Goal: Task Accomplishment & Management: Manage account settings

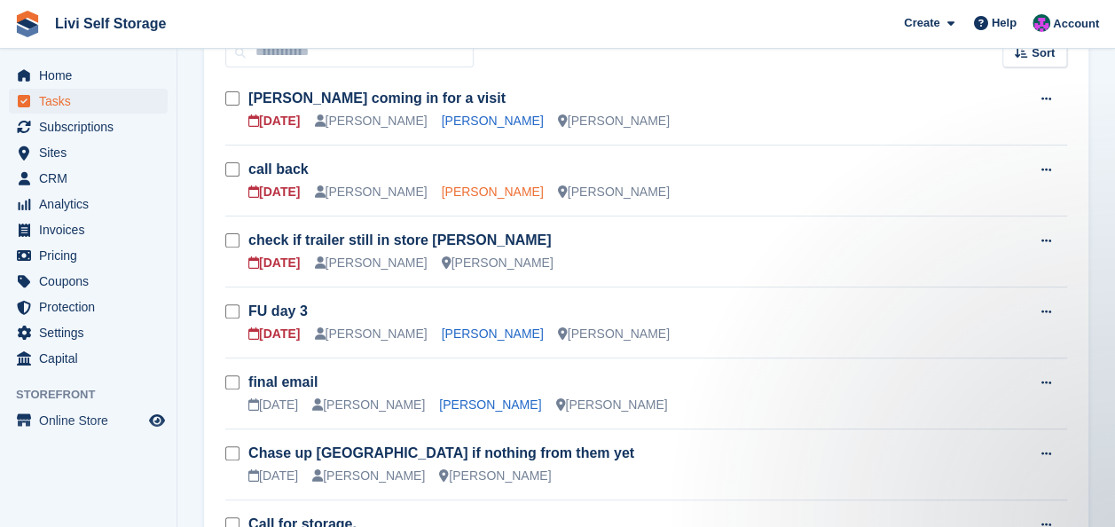
click at [447, 192] on link "Brian McAllister" at bounding box center [493, 191] width 102 height 14
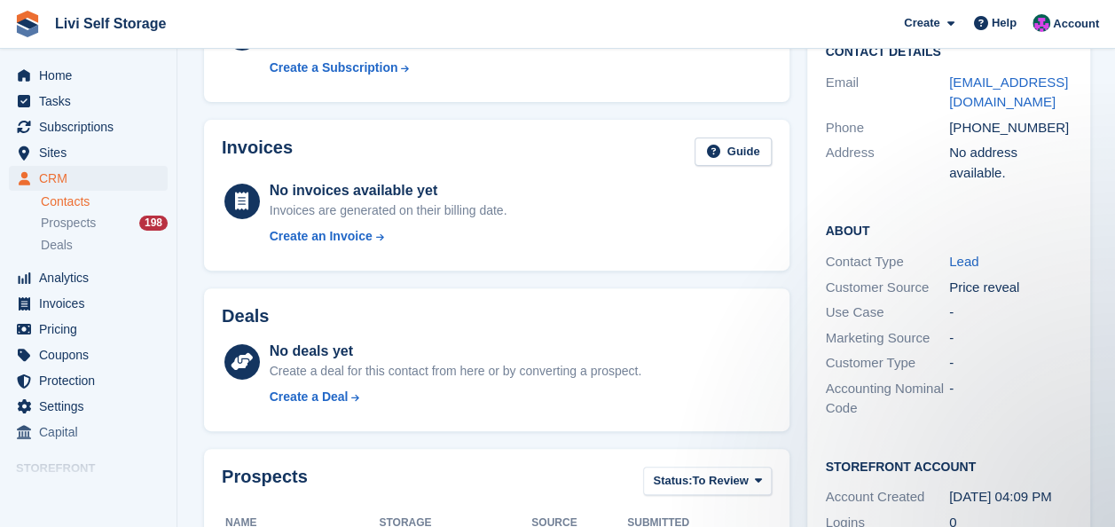
scroll to position [532, 0]
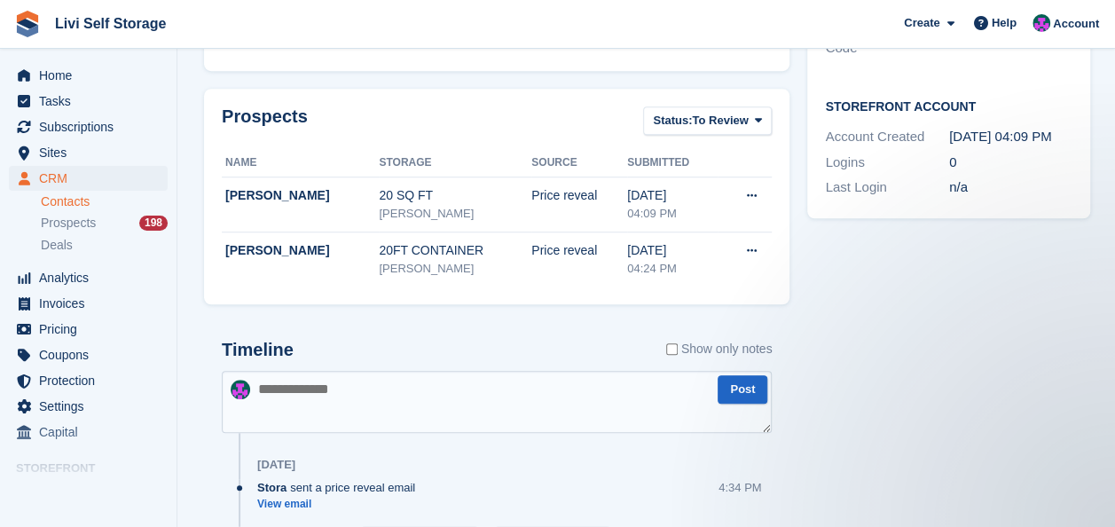
click at [286, 388] on textarea at bounding box center [497, 402] width 550 height 62
paste textarea "**********"
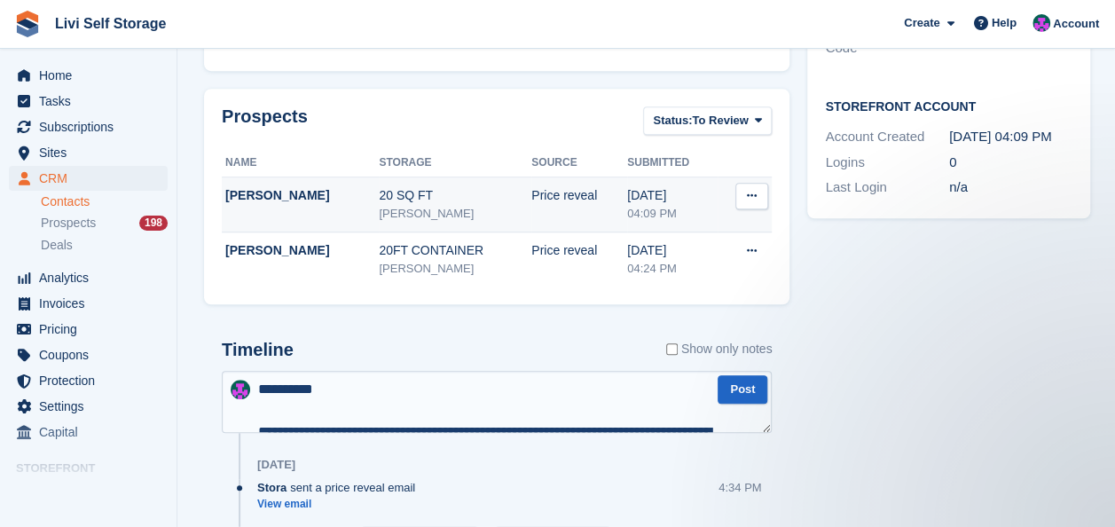
scroll to position [562, 0]
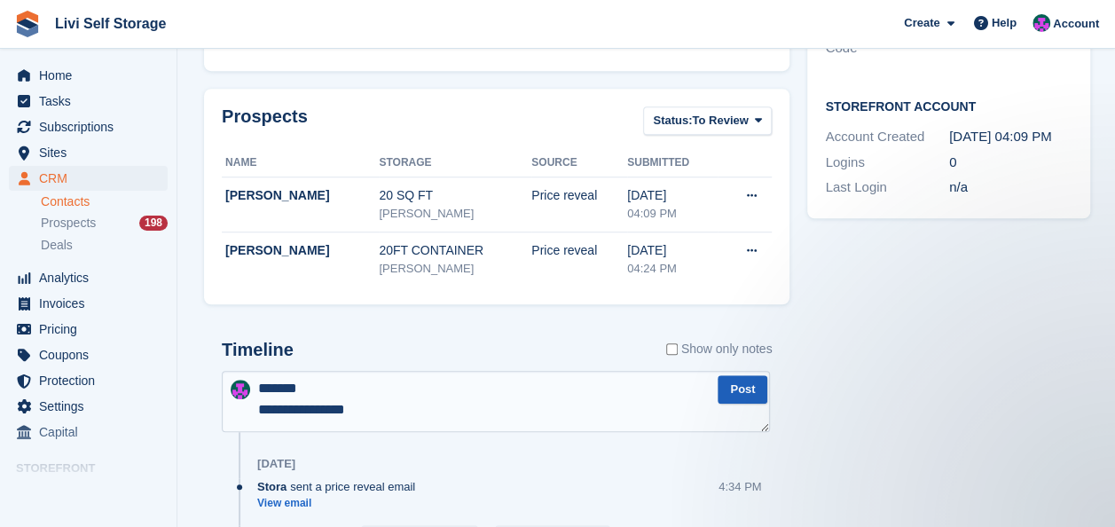
type textarea "**********"
click at [733, 387] on button "Post" at bounding box center [743, 389] width 50 height 29
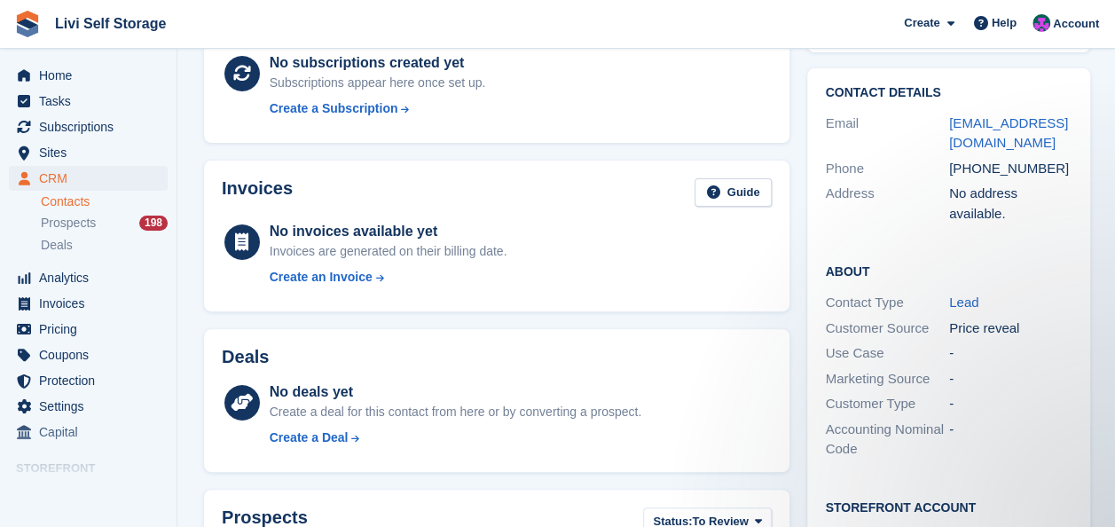
scroll to position [0, 0]
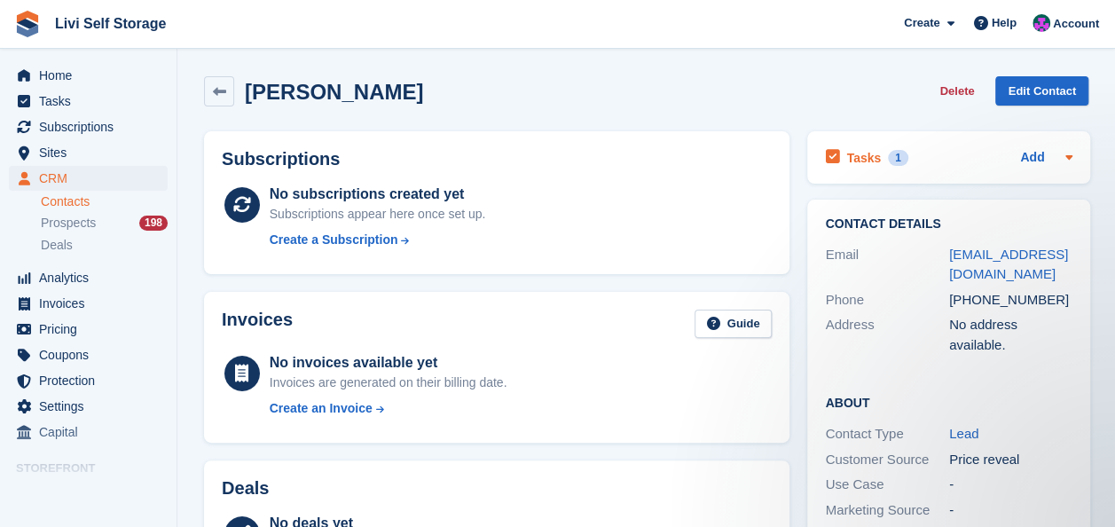
click at [846, 154] on h2 "Tasks" at bounding box center [863, 158] width 35 height 16
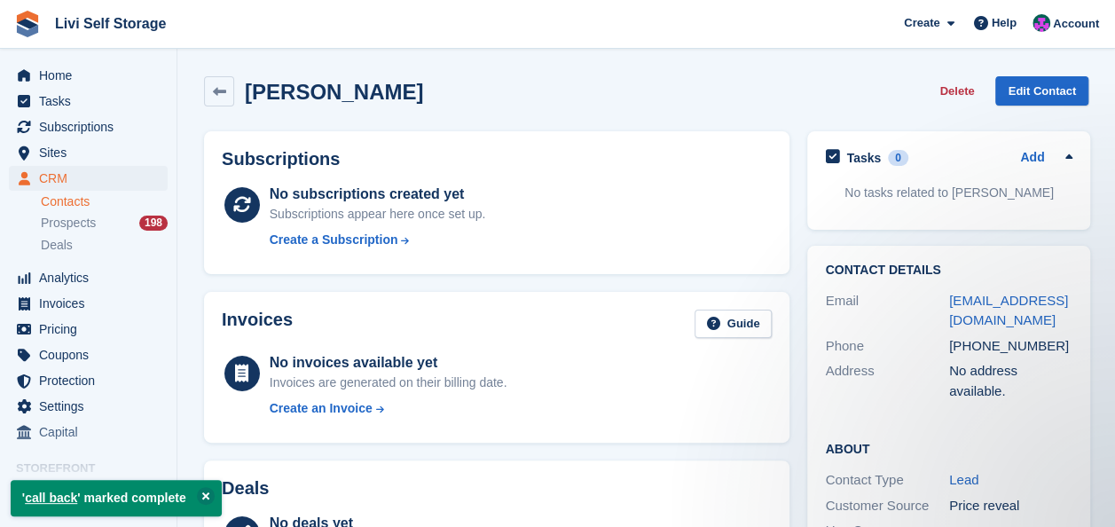
click at [750, 84] on div "Brian McAllister Delete Edit Contact" at bounding box center [646, 91] width 884 height 30
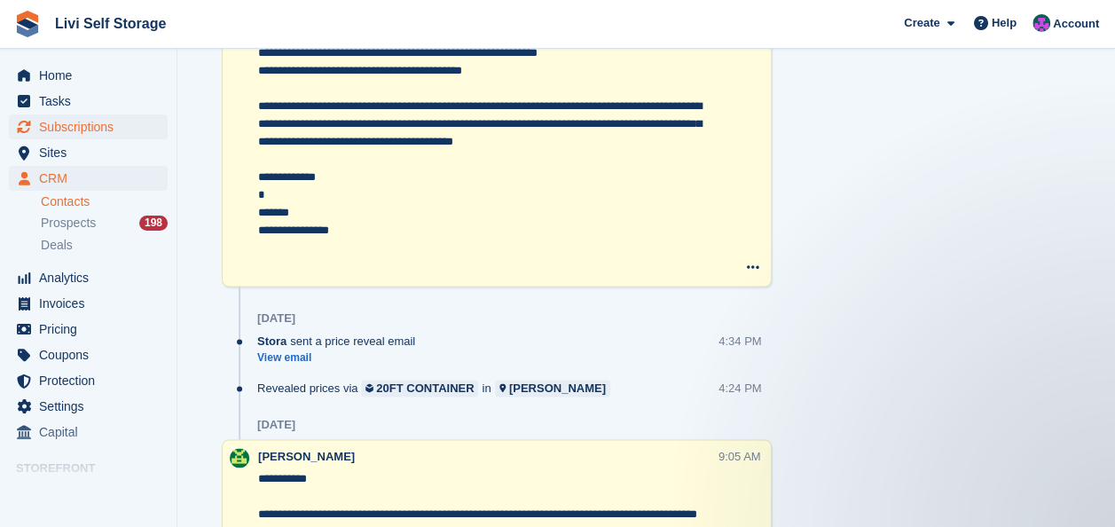
scroll to position [1153, 0]
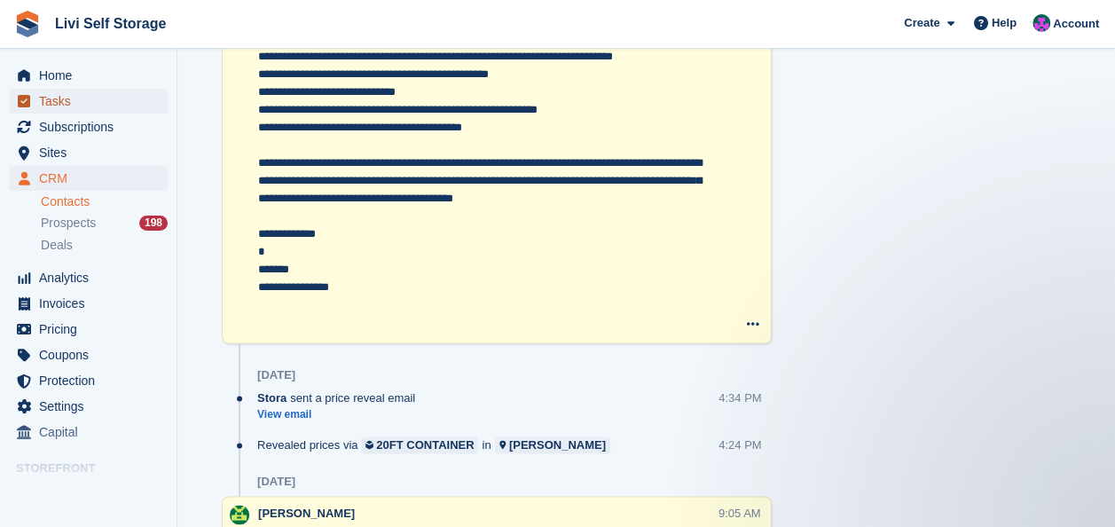
click at [62, 98] on span "Tasks" at bounding box center [92, 101] width 106 height 25
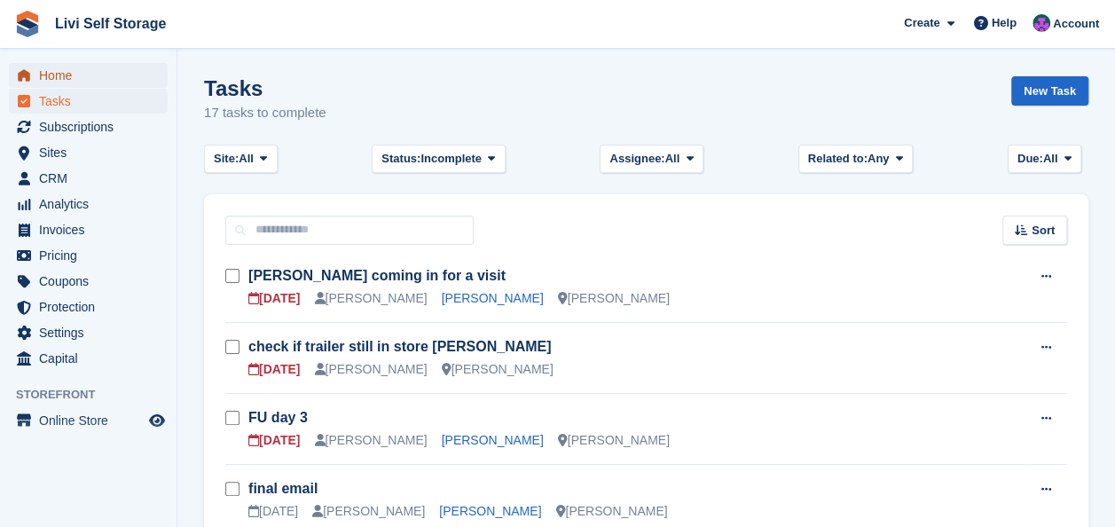
click at [52, 83] on span "Home" at bounding box center [92, 75] width 106 height 25
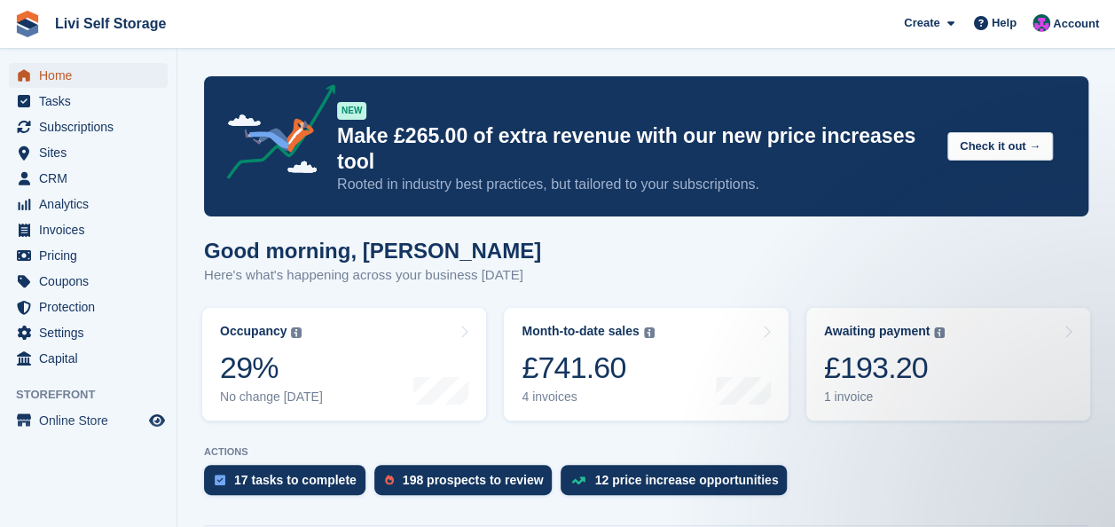
drag, startPoint x: 59, startPoint y: 76, endPoint x: 68, endPoint y: 76, distance: 9.8
click at [59, 75] on span "Home" at bounding box center [92, 75] width 106 height 25
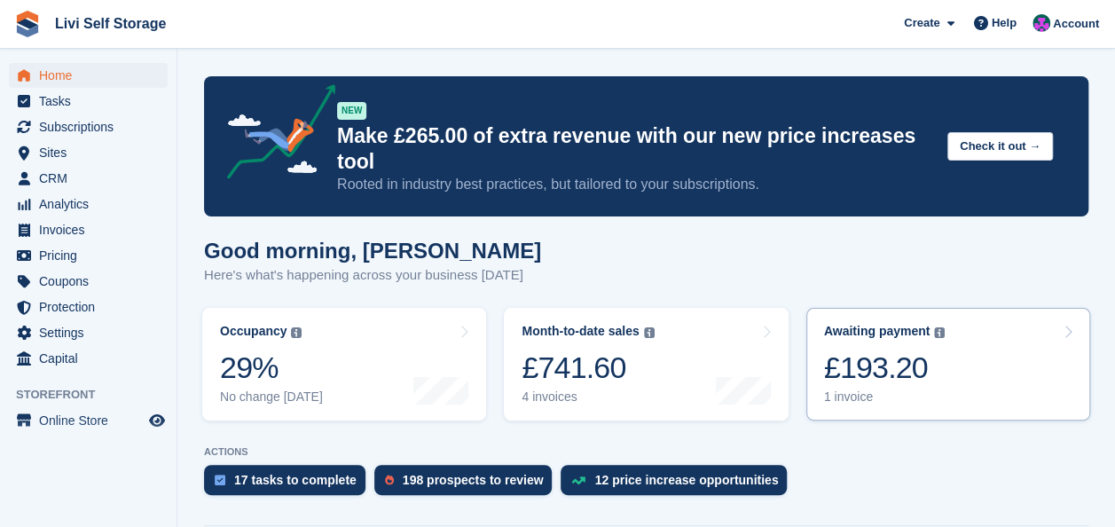
click at [871, 349] on div "£193.20" at bounding box center [885, 367] width 122 height 36
click at [869, 349] on div "£193.20" at bounding box center [885, 367] width 122 height 36
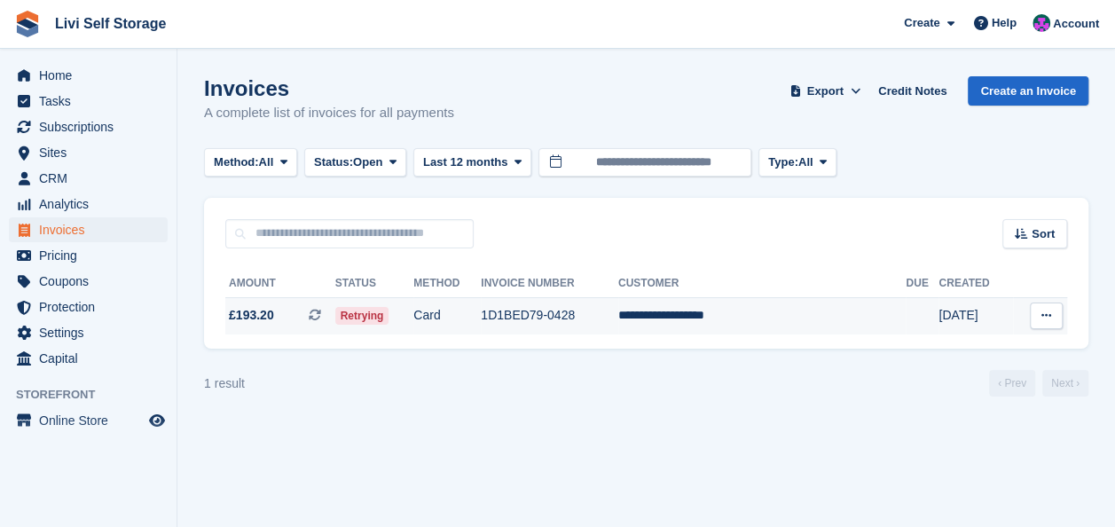
click at [740, 312] on td "**********" at bounding box center [761, 315] width 287 height 37
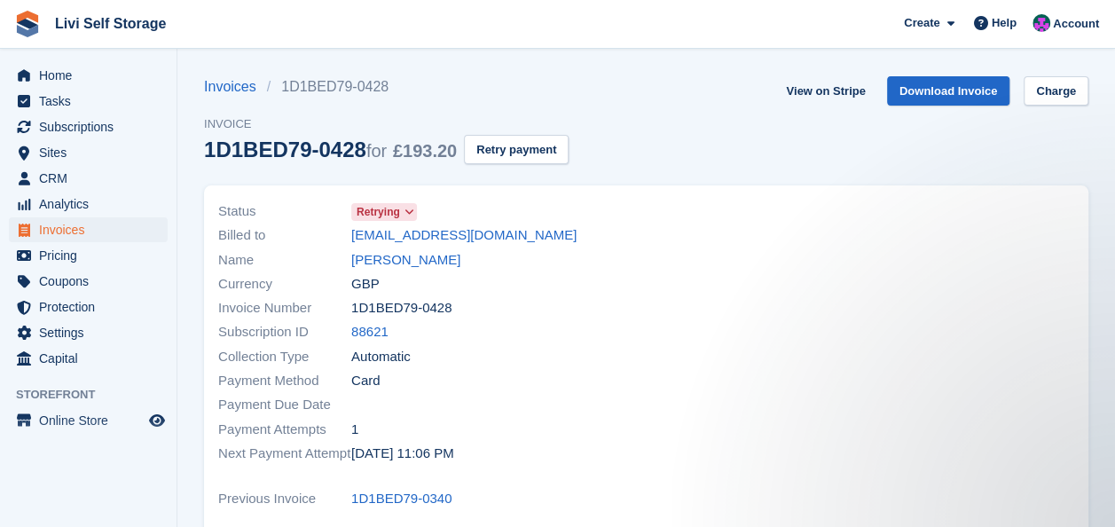
drag, startPoint x: 456, startPoint y: 238, endPoint x: 903, endPoint y: 316, distance: 453.8
click at [919, 316] on div at bounding box center [866, 332] width 439 height 287
drag, startPoint x: 438, startPoint y: 232, endPoint x: 997, endPoint y: 268, distance: 559.9
click at [997, 267] on div at bounding box center [866, 332] width 439 height 287
drag, startPoint x: 57, startPoint y: 79, endPoint x: 63, endPoint y: 95, distance: 17.1
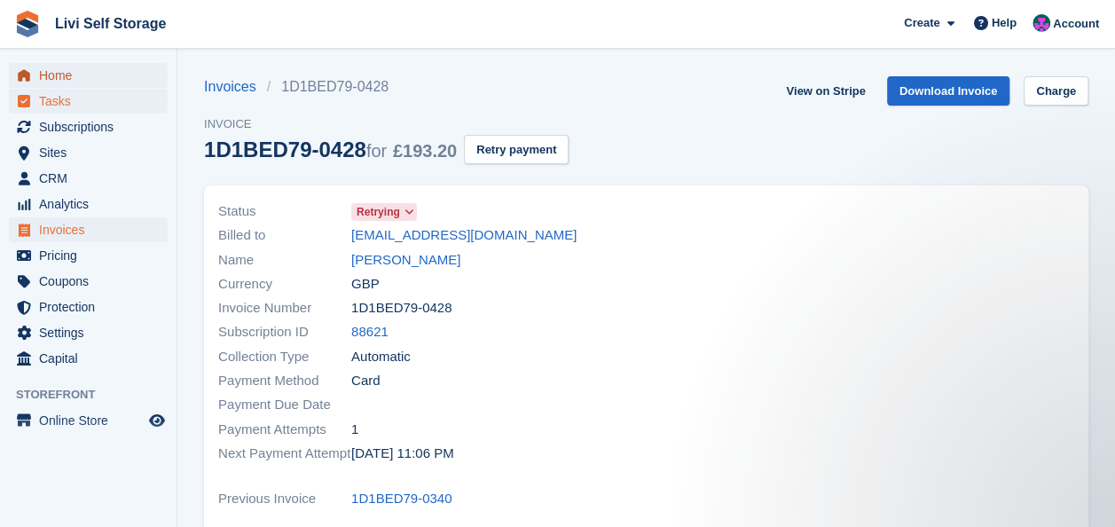
click at [57, 80] on span "Home" at bounding box center [92, 75] width 106 height 25
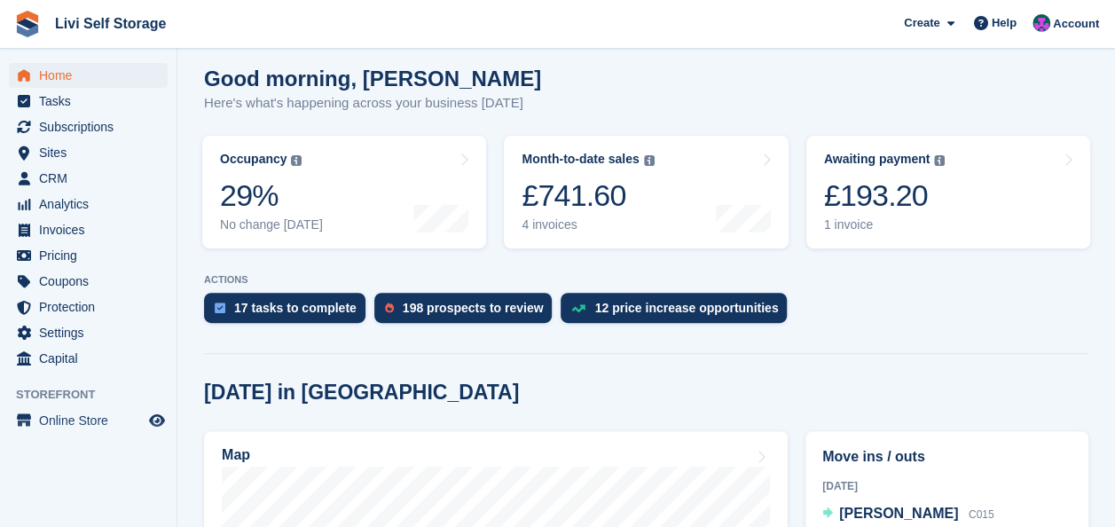
scroll to position [355, 0]
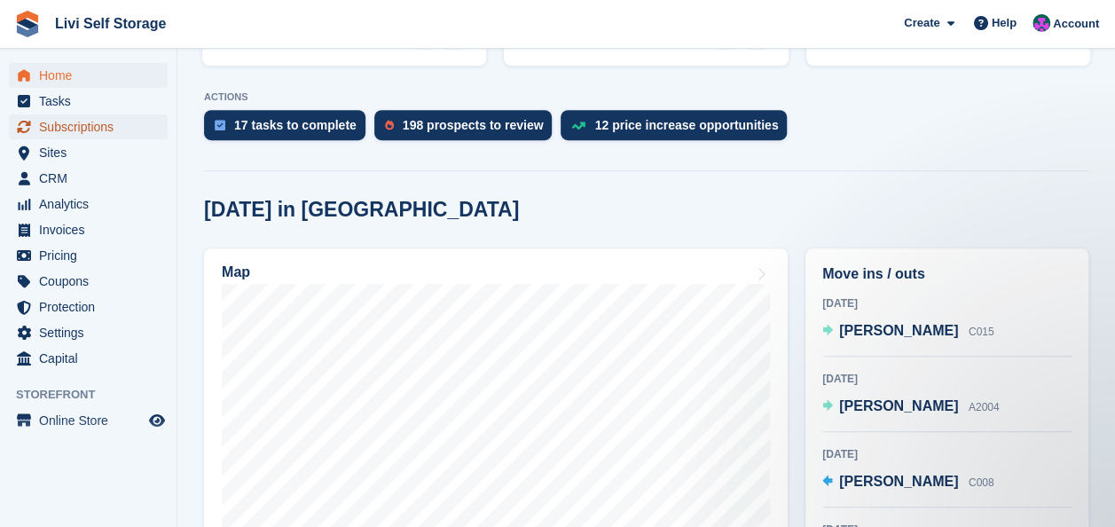
click at [60, 125] on span "Subscriptions" at bounding box center [92, 126] width 106 height 25
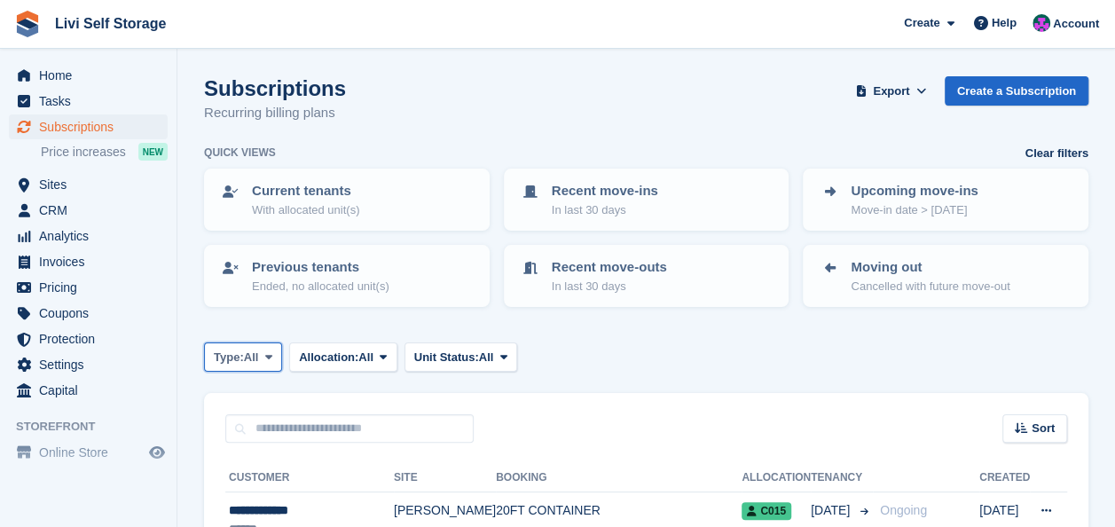
click at [270, 353] on icon at bounding box center [268, 357] width 7 height 12
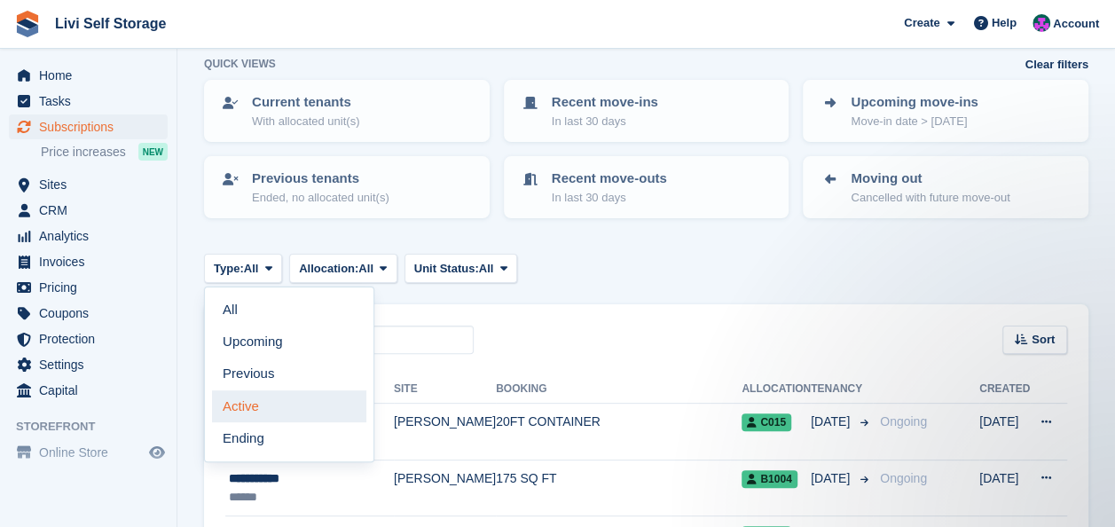
click at [252, 405] on link "Active" at bounding box center [289, 406] width 154 height 32
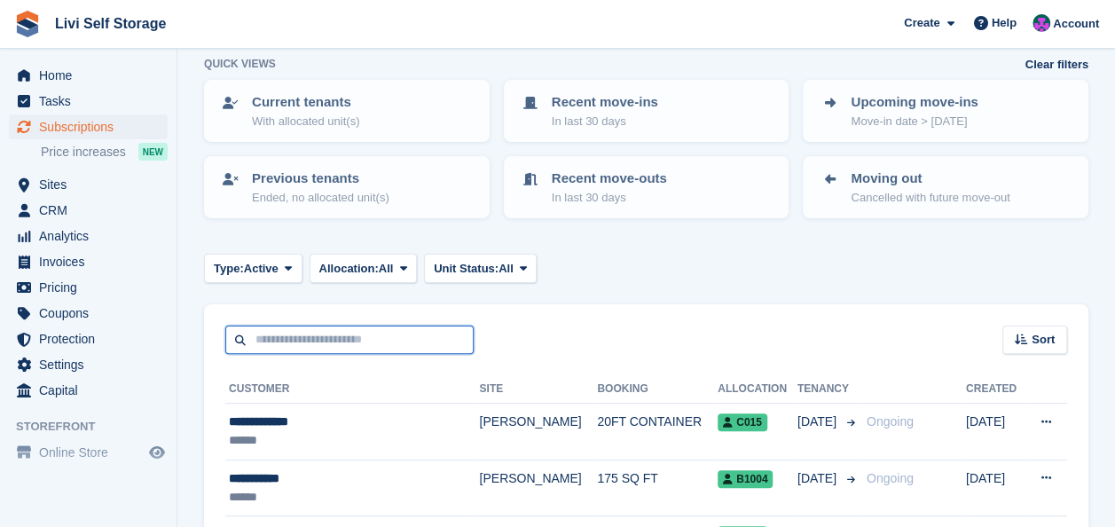
click at [278, 339] on input "text" at bounding box center [349, 340] width 248 height 29
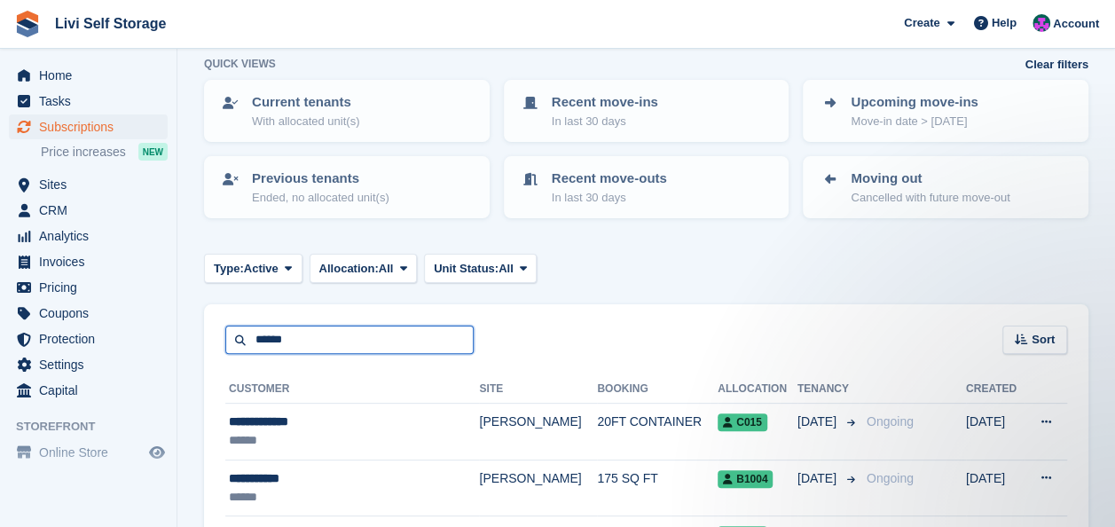
type input "******"
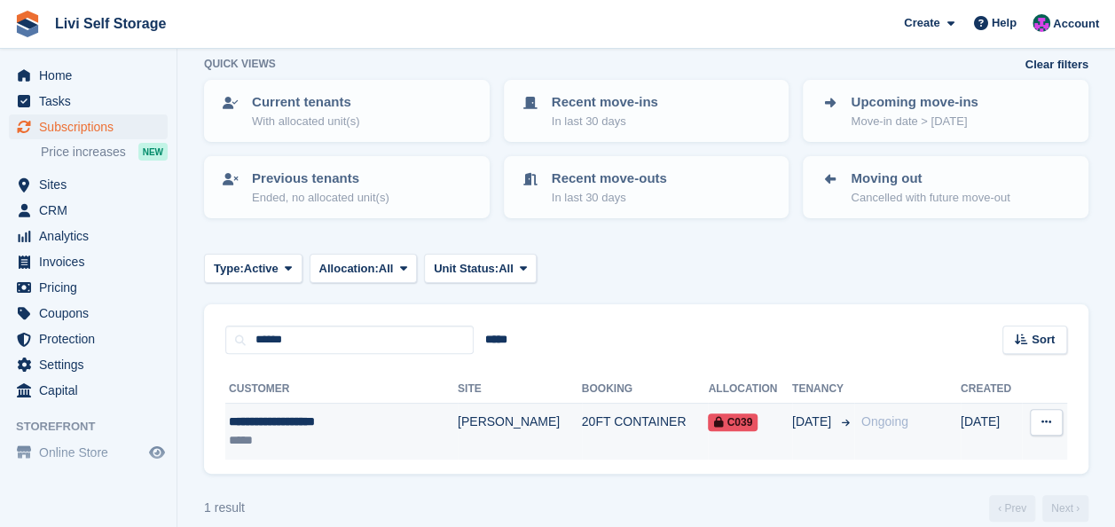
click at [293, 421] on div "**********" at bounding box center [323, 421] width 188 height 19
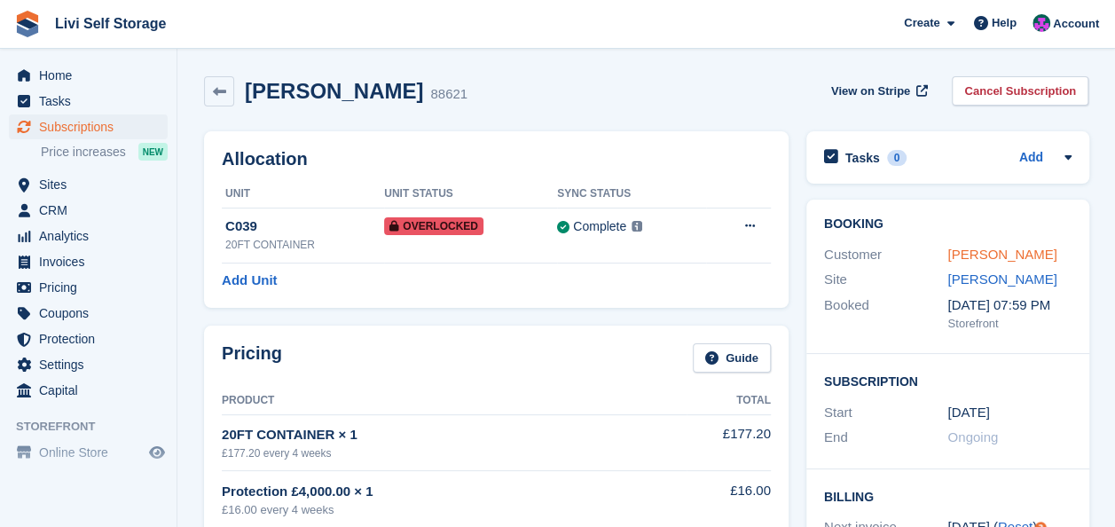
click at [1056, 252] on link "Charlotte Middleton" at bounding box center [1001, 254] width 109 height 15
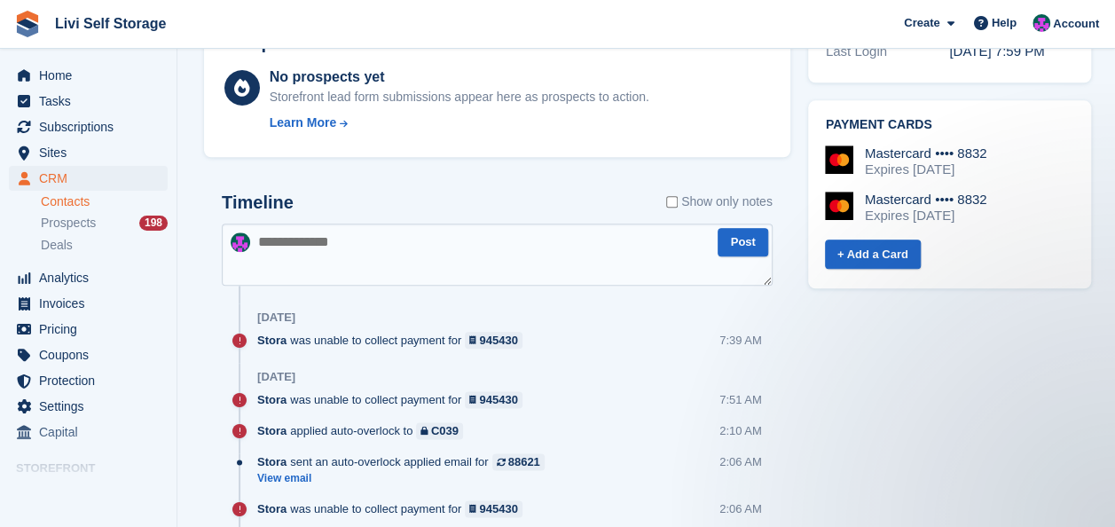
scroll to position [887, 0]
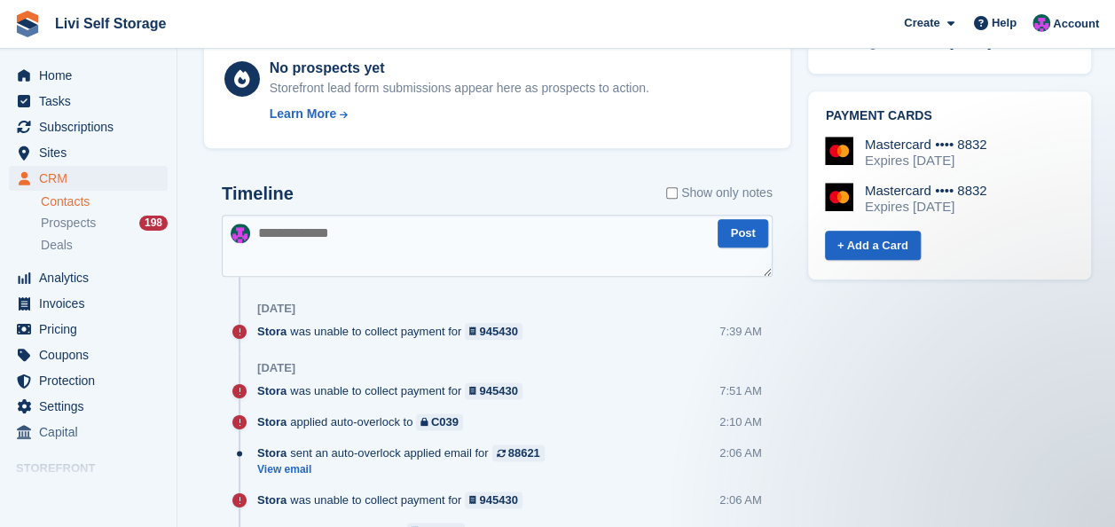
click at [273, 232] on textarea at bounding box center [497, 246] width 551 height 62
paste textarea "**********"
type textarea "**********"
click at [737, 228] on button "Post" at bounding box center [743, 233] width 50 height 29
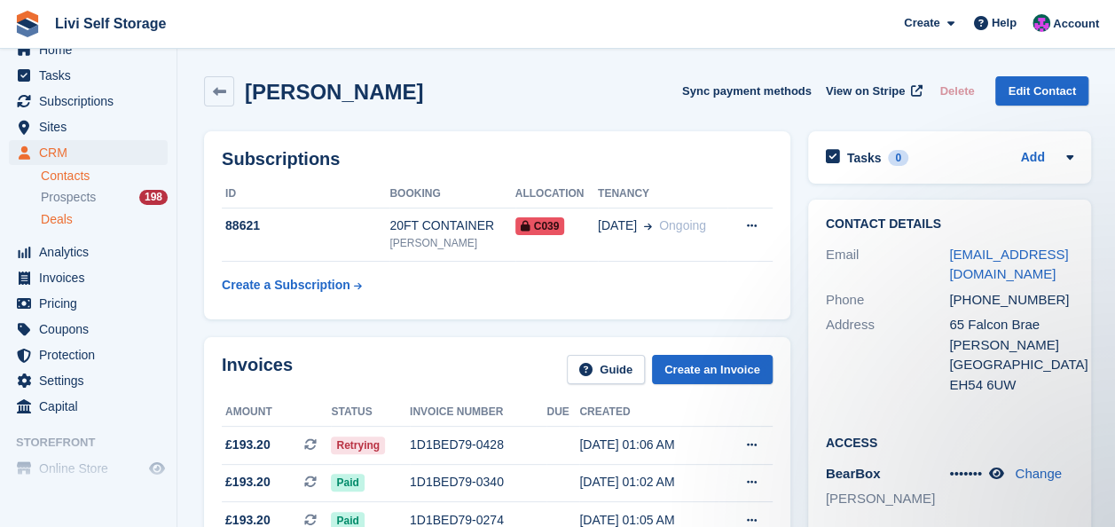
scroll to position [0, 0]
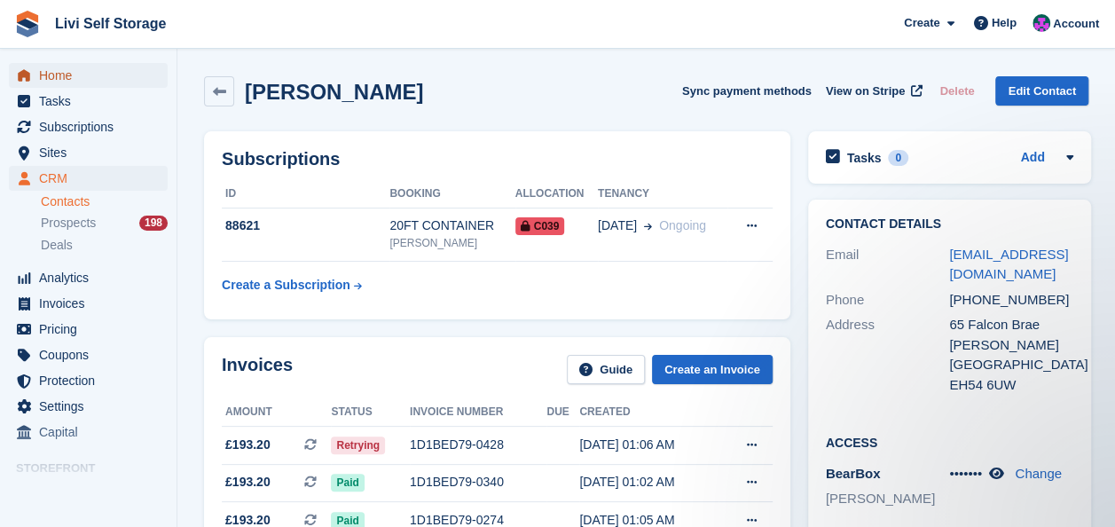
click at [68, 75] on span "Home" at bounding box center [92, 75] width 106 height 25
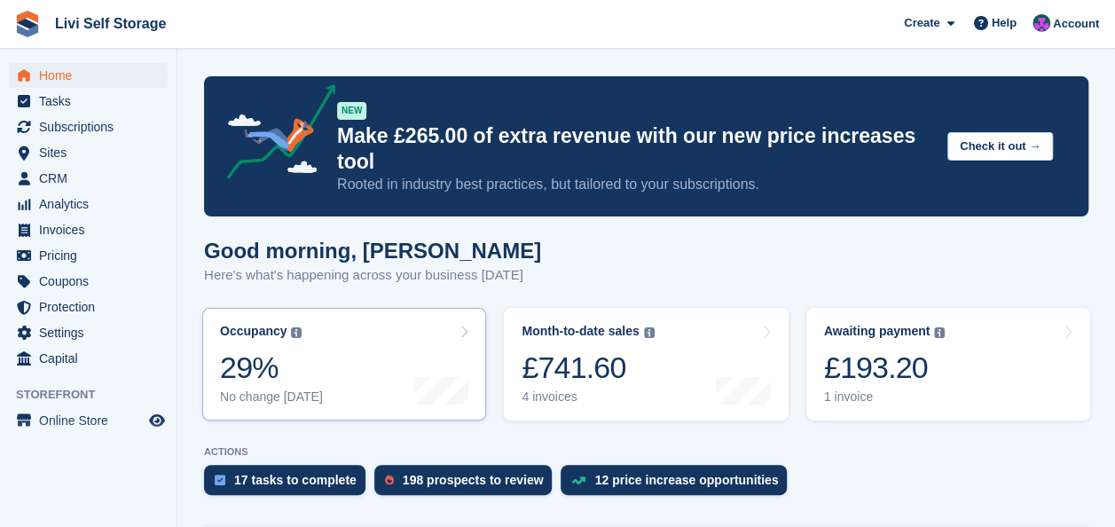
click at [563, 349] on div "£741.60" at bounding box center [588, 367] width 132 height 36
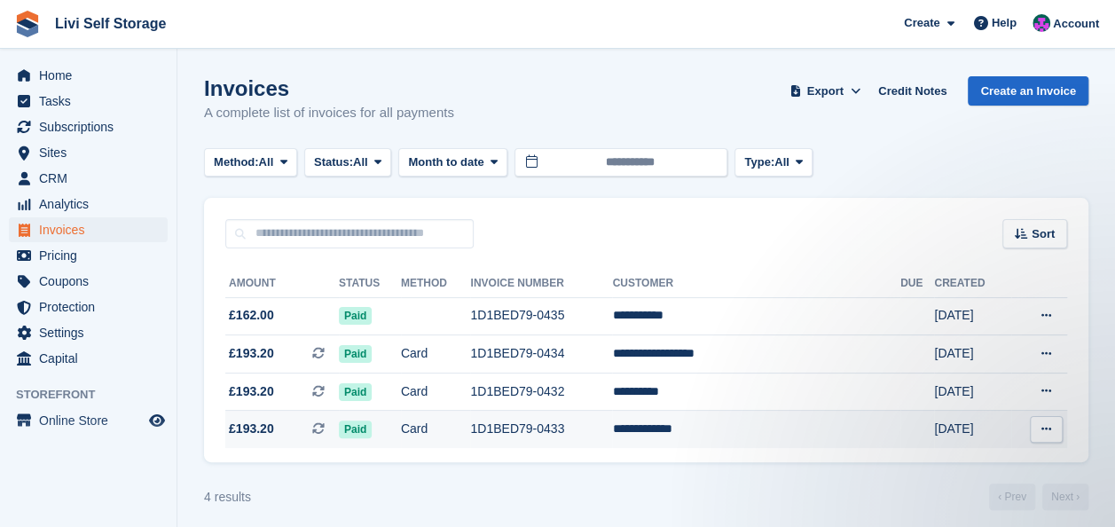
click at [256, 427] on span "£193.20" at bounding box center [251, 429] width 45 height 19
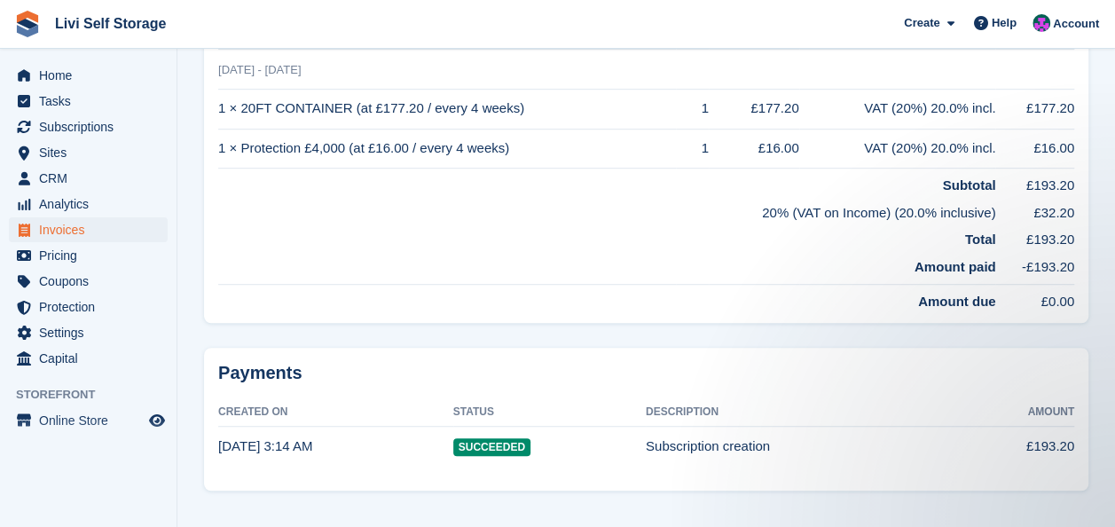
scroll to position [489, 0]
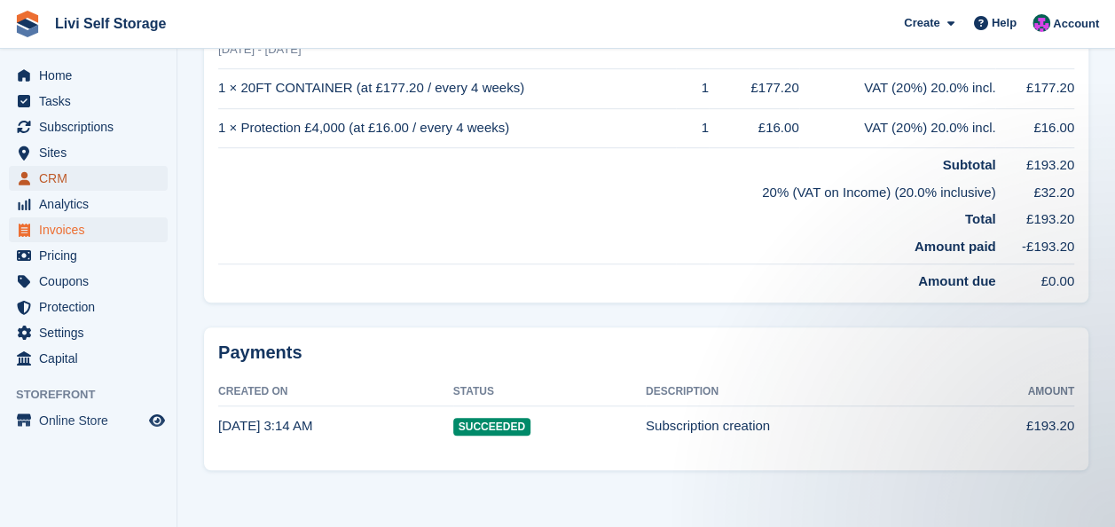
click at [48, 176] on span "CRM" at bounding box center [92, 178] width 106 height 25
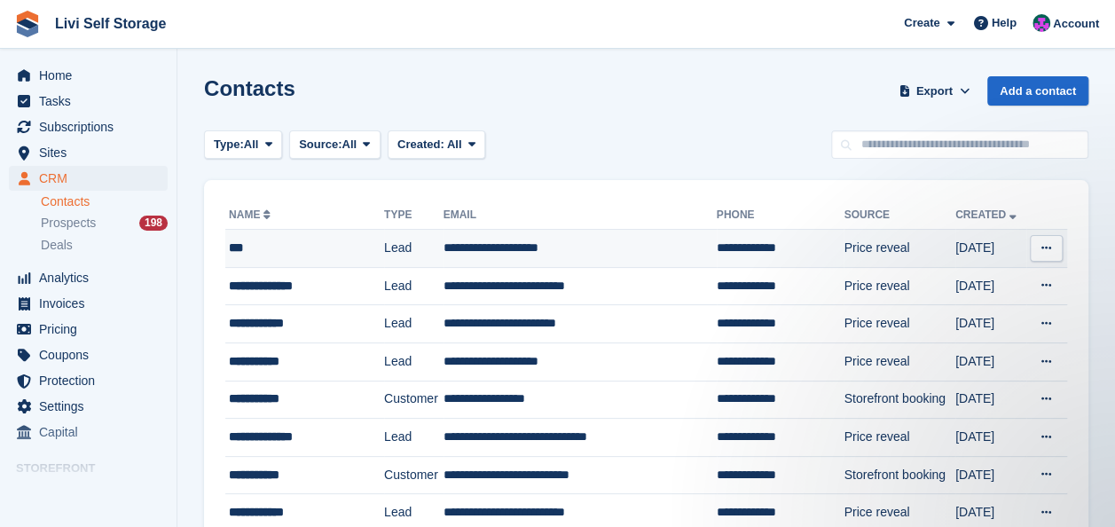
click at [468, 248] on td "**********" at bounding box center [579, 249] width 273 height 38
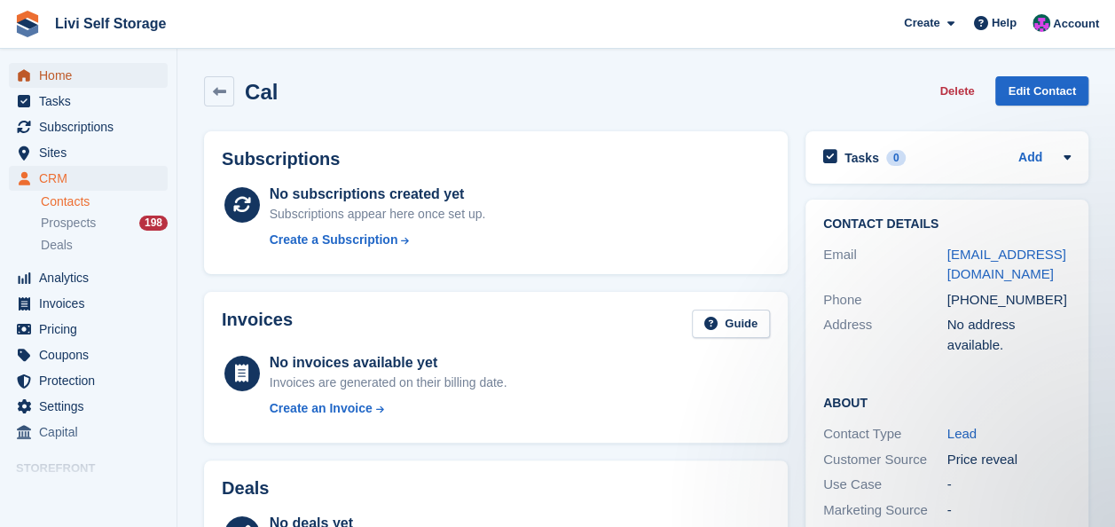
click at [45, 78] on span "Home" at bounding box center [92, 75] width 106 height 25
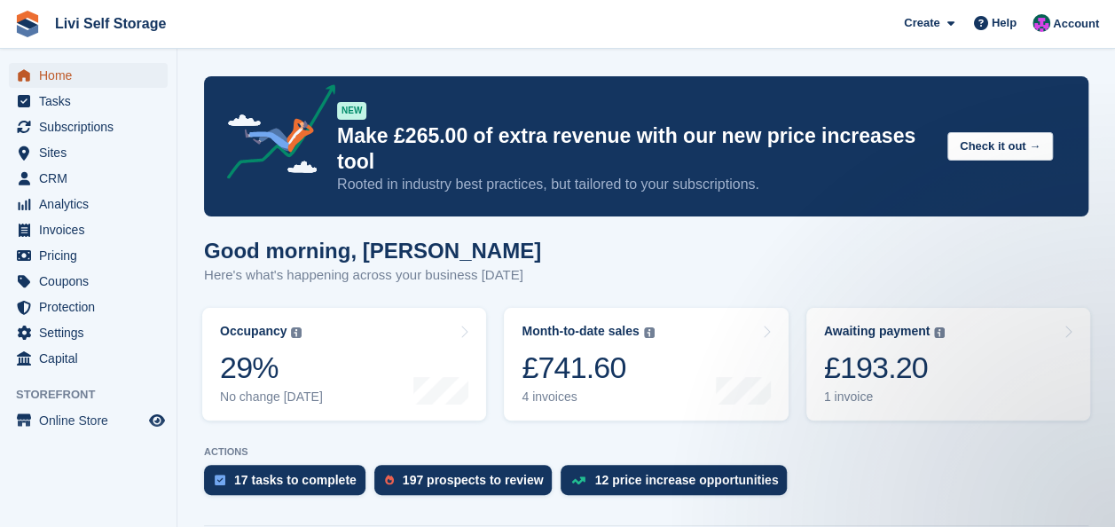
click at [51, 78] on span "Home" at bounding box center [92, 75] width 106 height 25
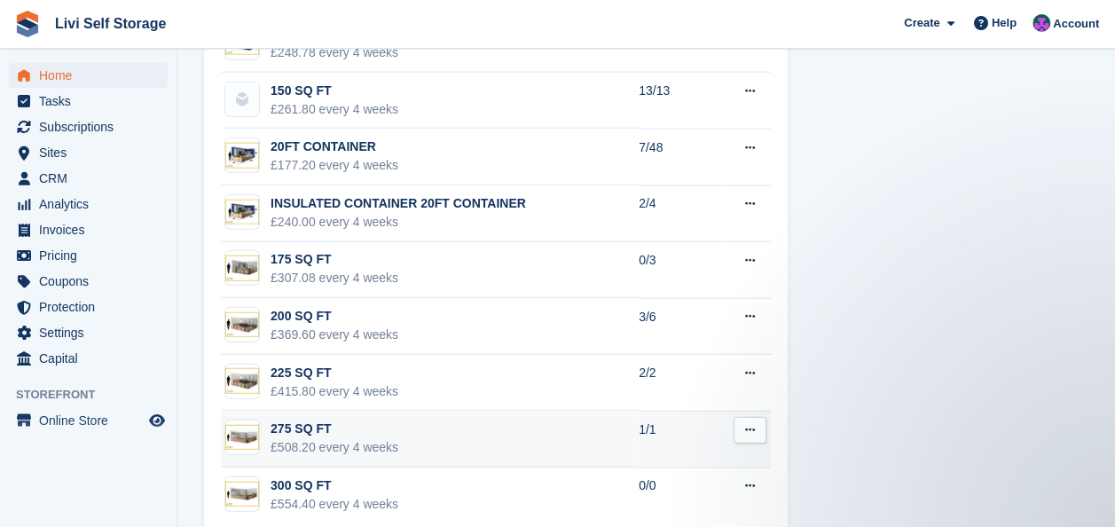
scroll to position [2115, 0]
